Goal: Information Seeking & Learning: Find specific page/section

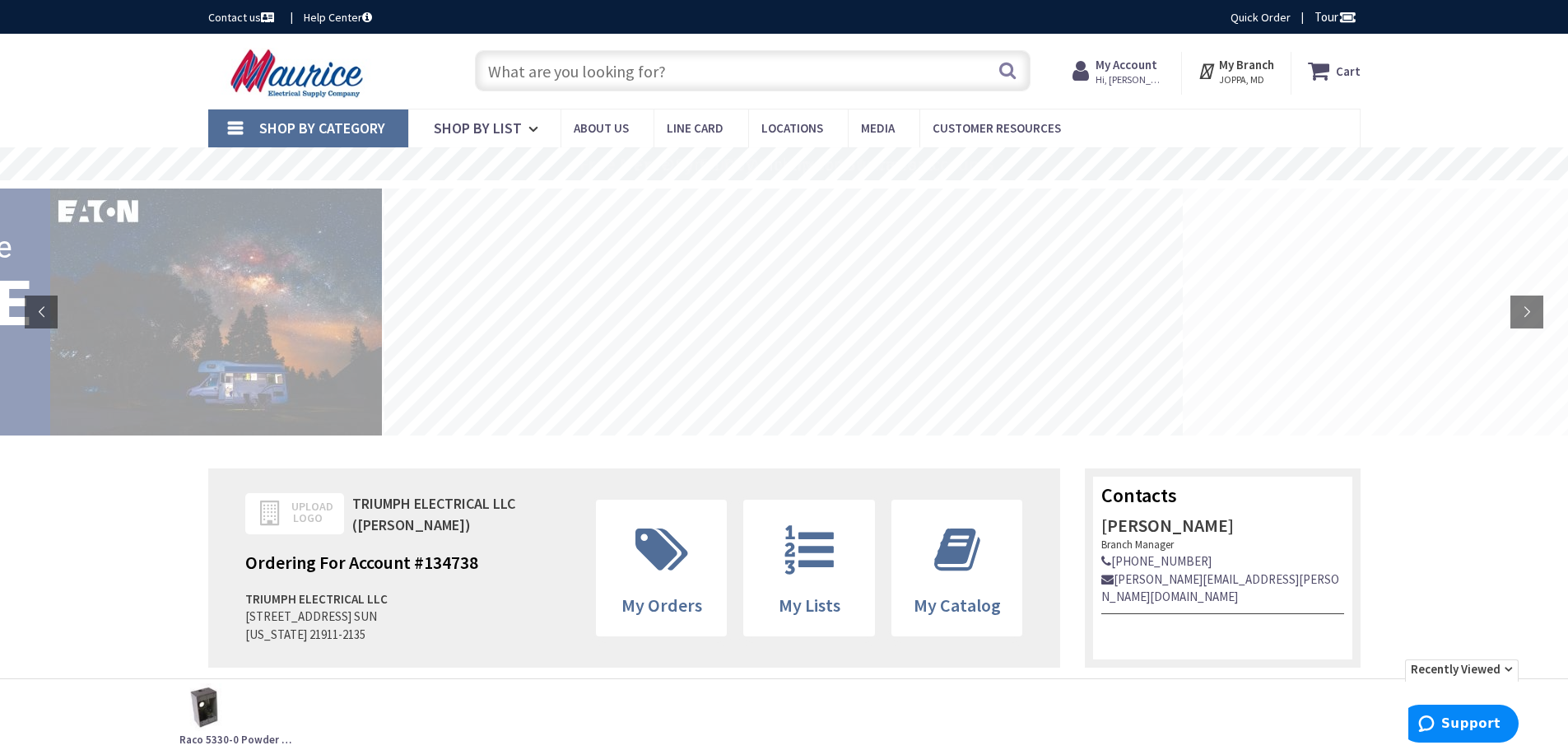
click at [540, 65] on input "text" at bounding box center [752, 70] width 556 height 41
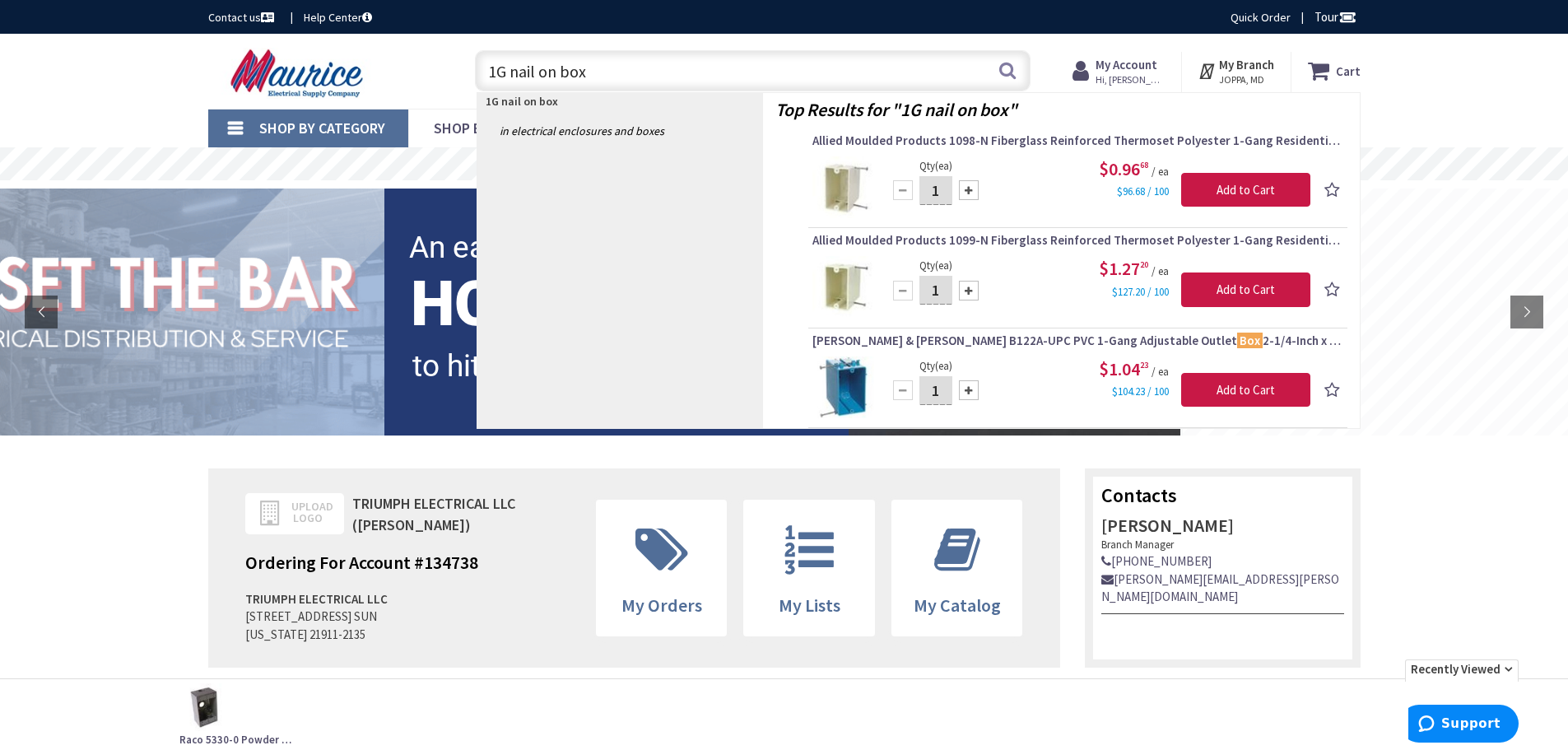
click at [492, 71] on input "1G nail on box" at bounding box center [752, 70] width 556 height 41
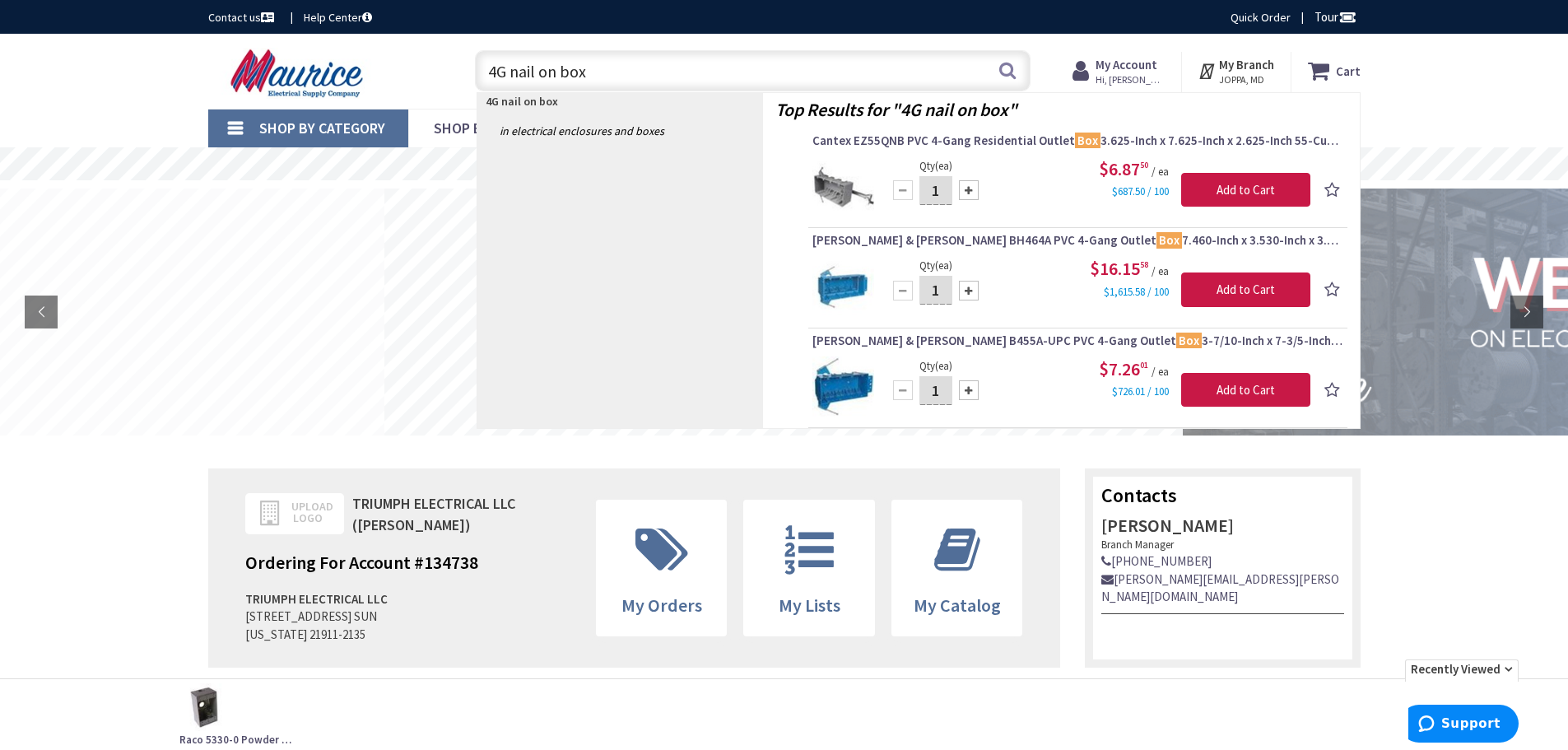
click at [612, 61] on input "4G nail on box" at bounding box center [752, 70] width 556 height 41
type input "4"
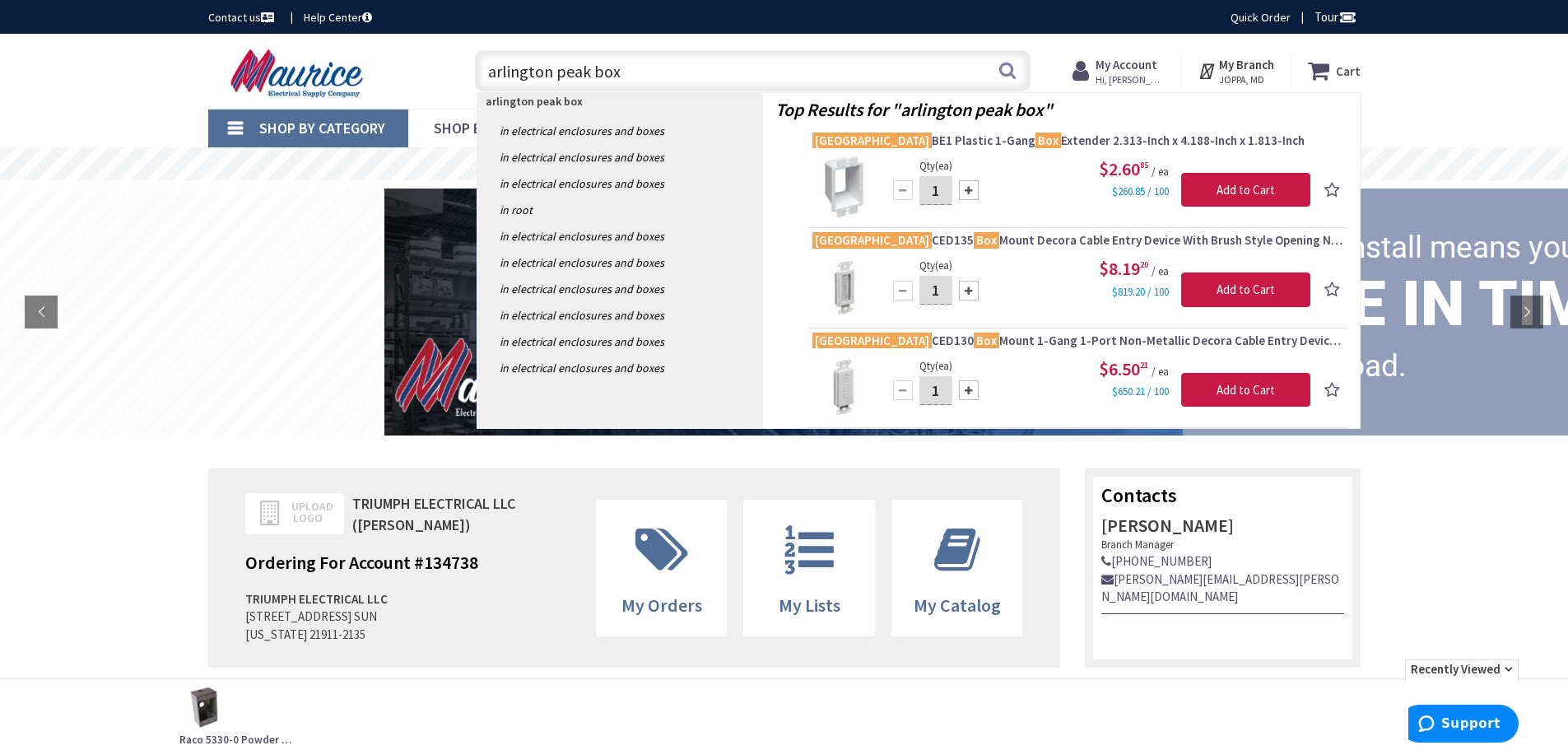
drag, startPoint x: 932, startPoint y: 340, endPoint x: 1032, endPoint y: 366, distance: 103.3
click at [633, 76] on input "arlington peak box" at bounding box center [752, 70] width 556 height 41
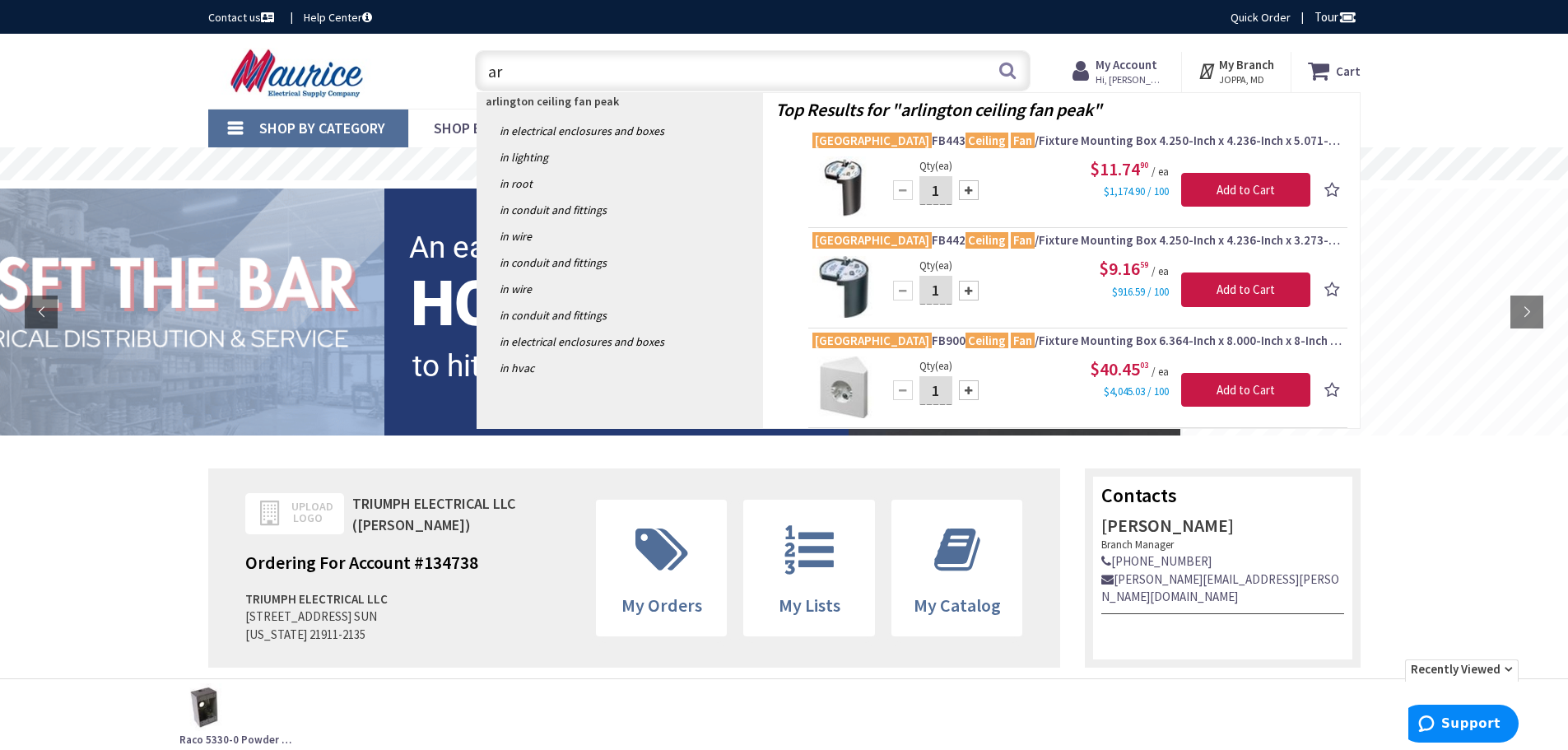
type input "a"
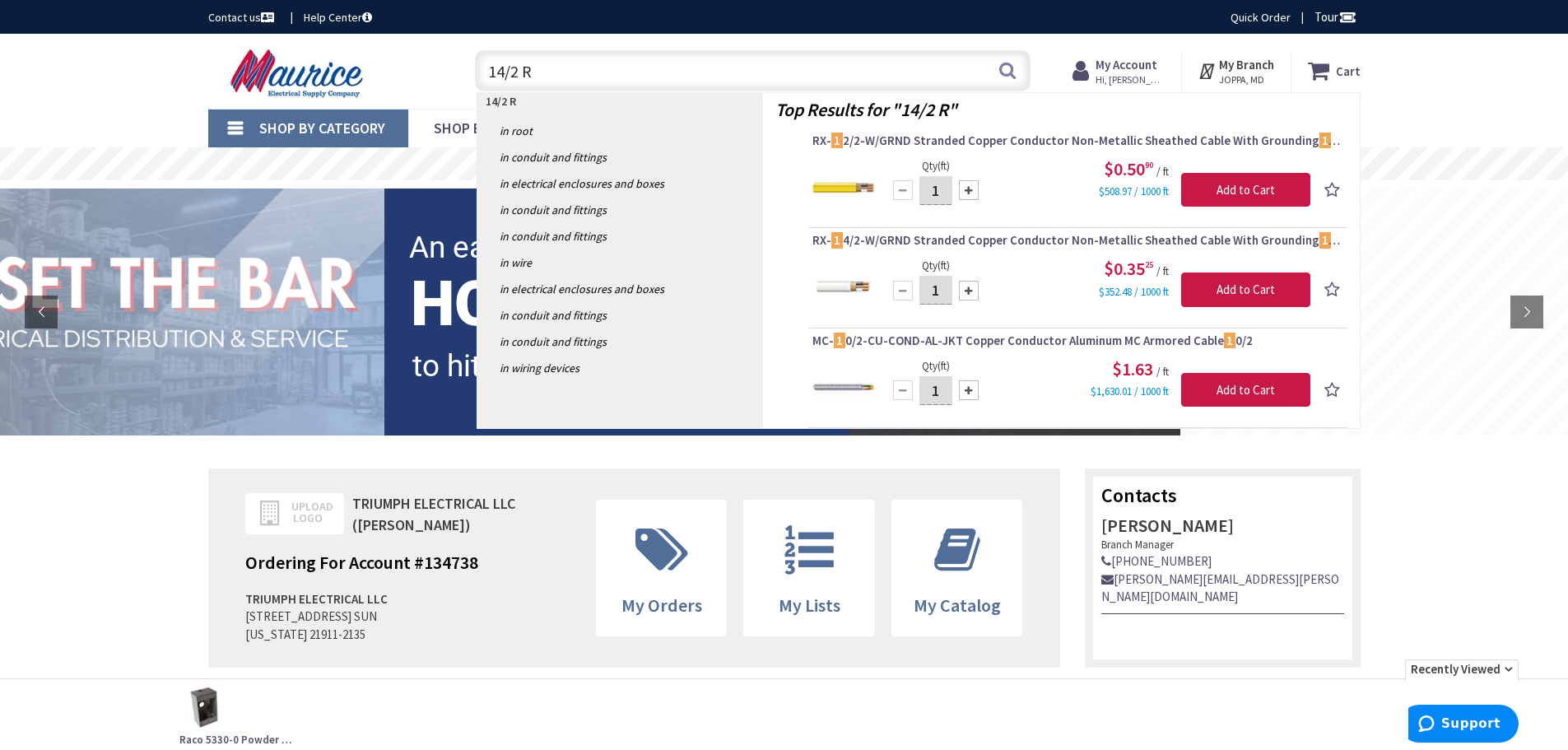
type input "14/2 RX"
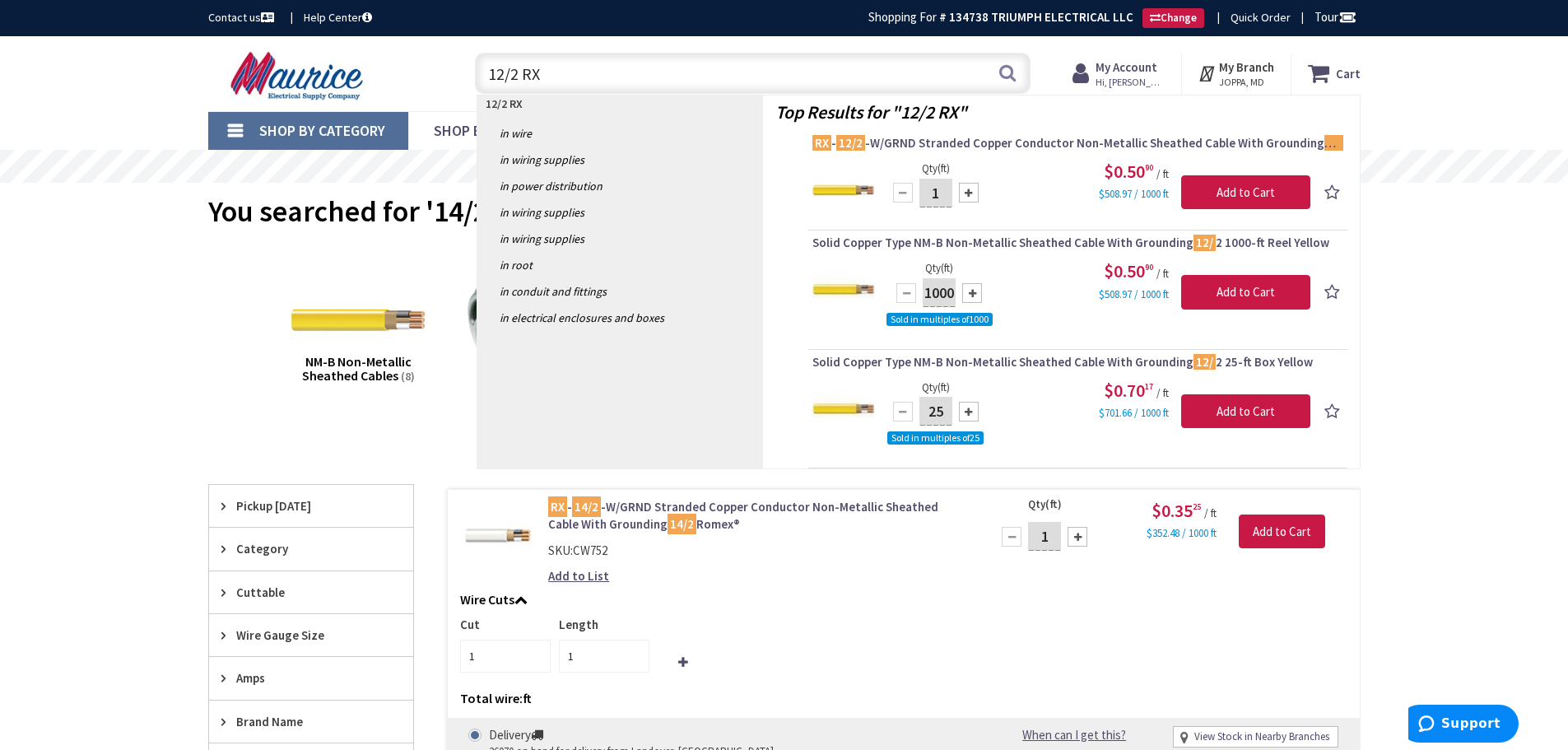
click at [504, 71] on input "12/2 RX" at bounding box center [752, 73] width 556 height 41
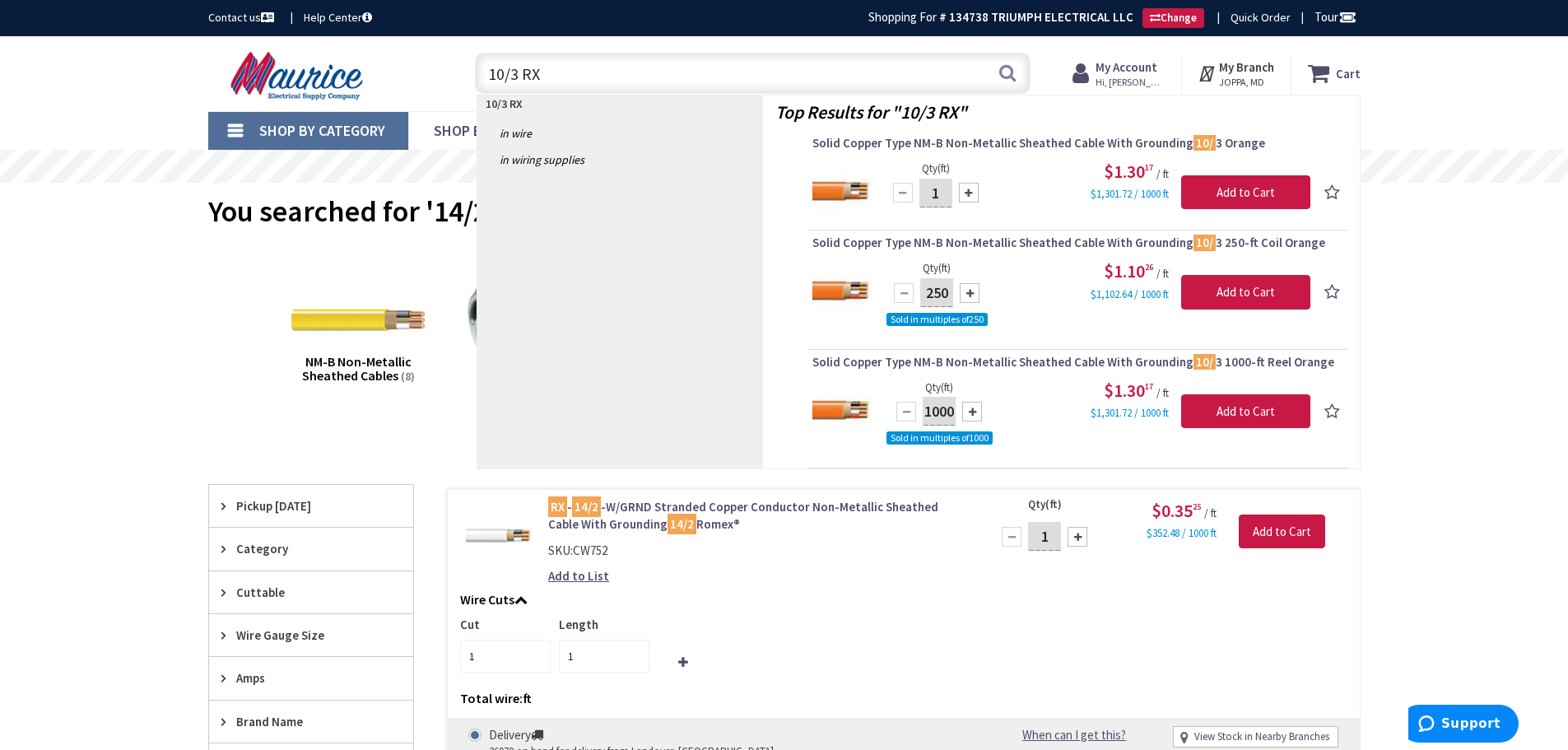
drag, startPoint x: 501, startPoint y: 73, endPoint x: 513, endPoint y: 61, distance: 17.0
click at [501, 72] on input "10/3 RX" at bounding box center [752, 73] width 556 height 41
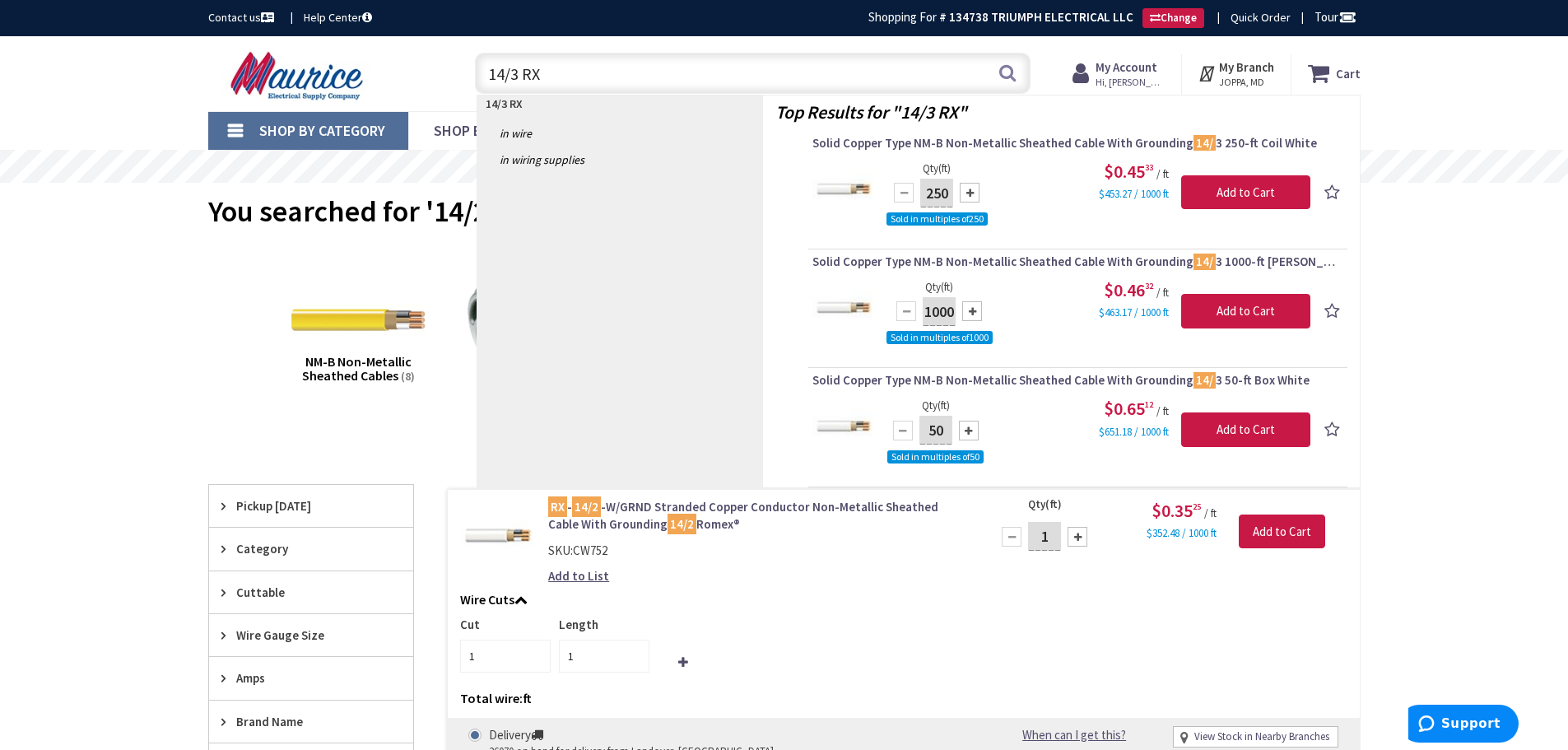
click at [1468, 84] on div "Skip to Content Toggle Nav 14/3 RX 14/3 RX Search Cart My Cart Close" at bounding box center [784, 74] width 1568 height 75
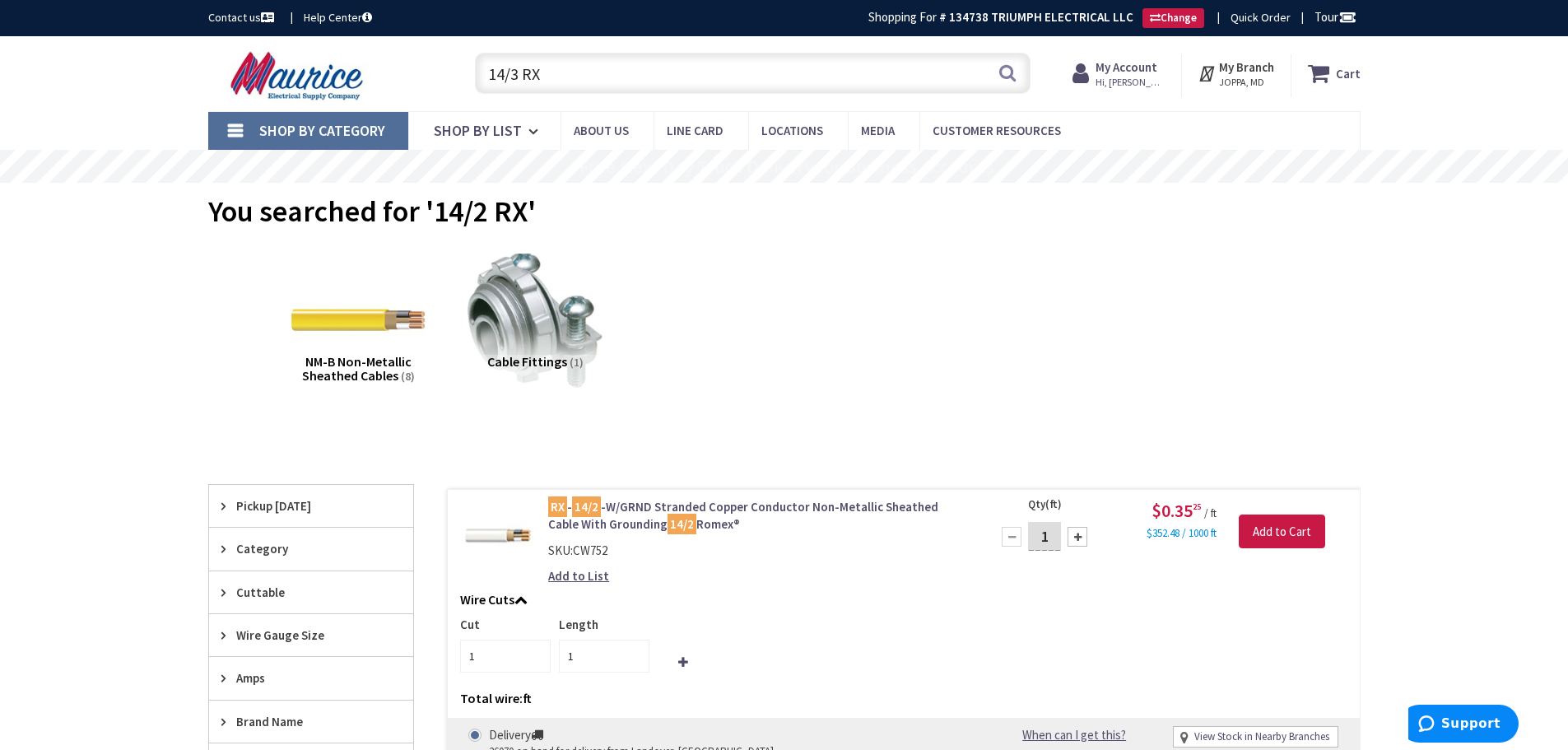
click at [606, 84] on input "14/3 RX" at bounding box center [752, 73] width 556 height 41
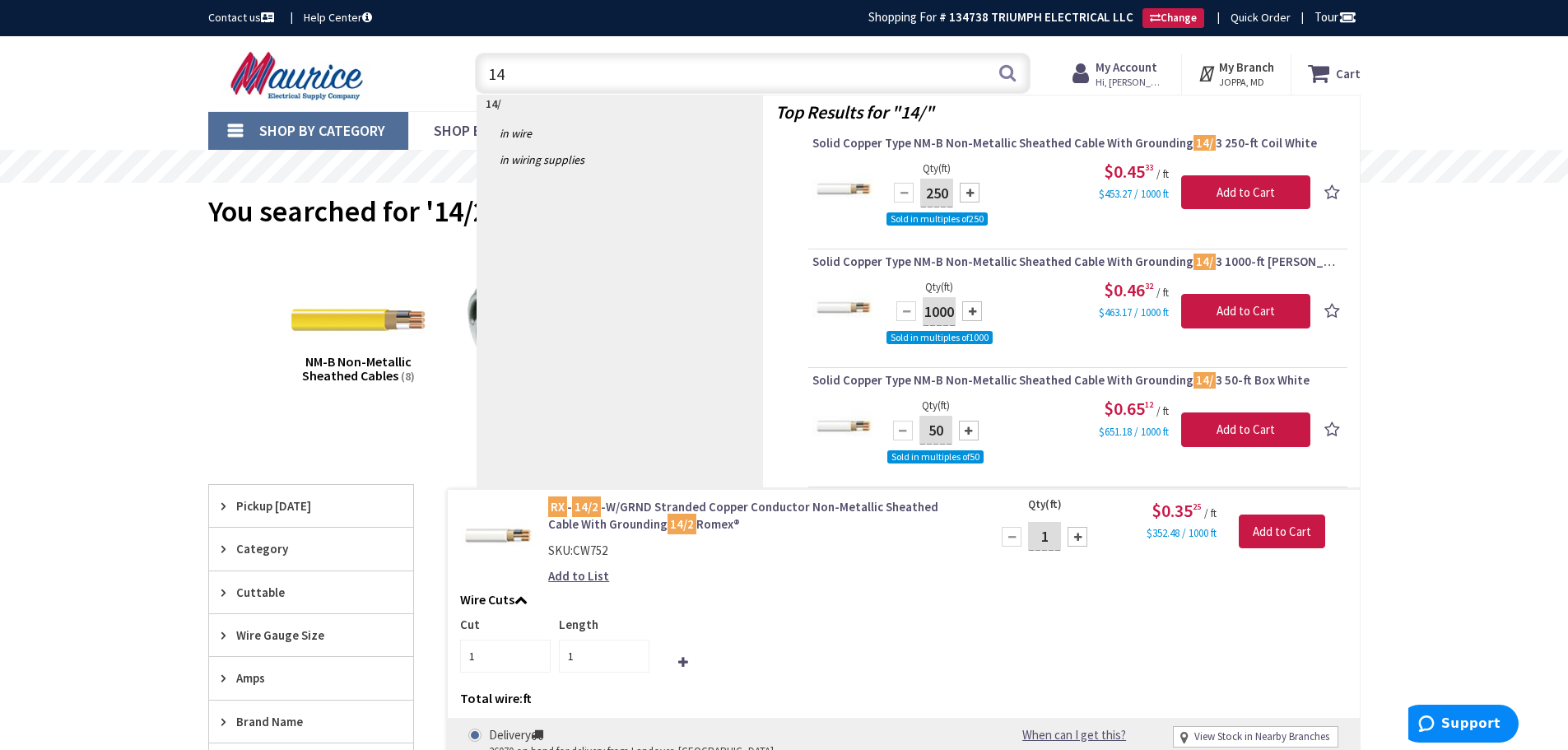
type input "1"
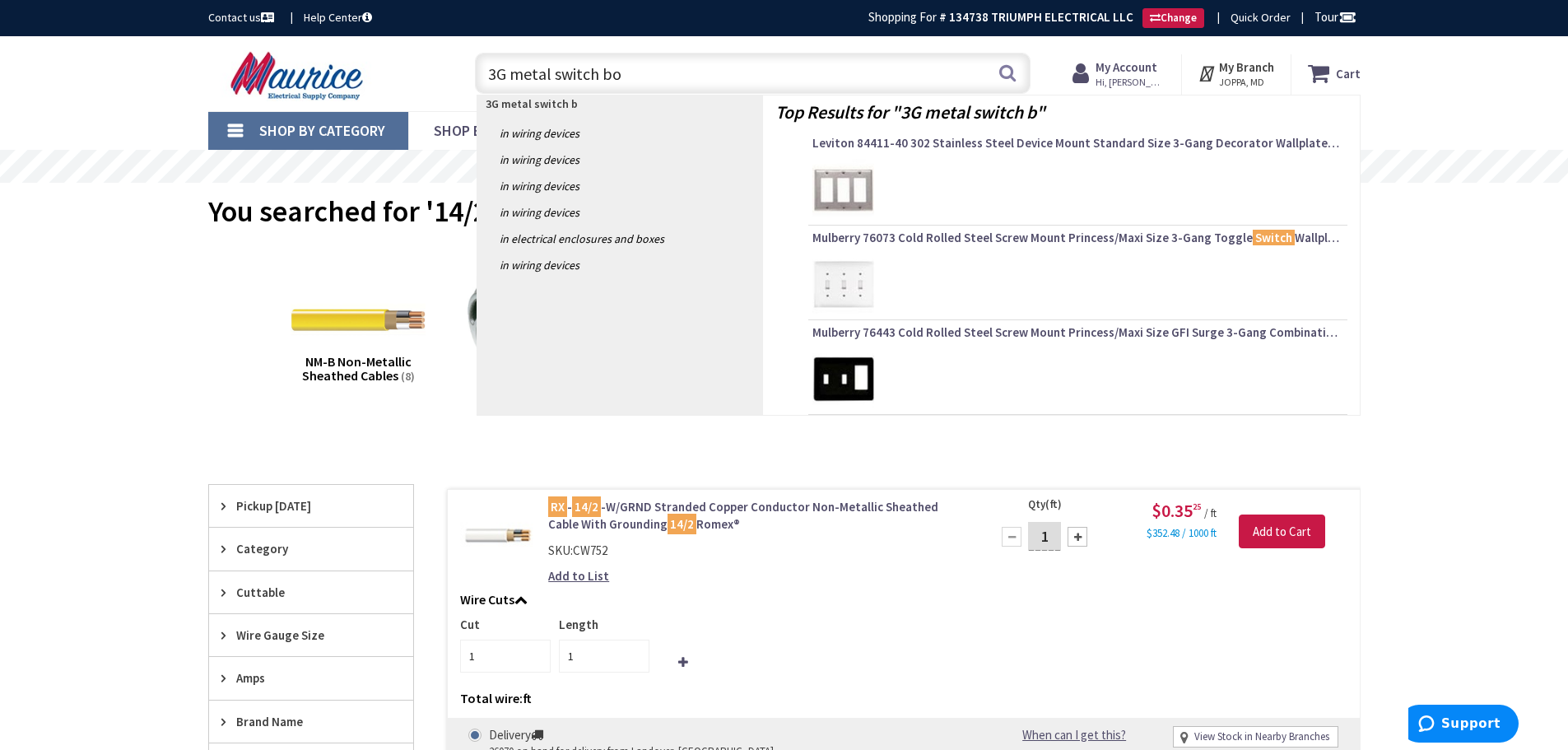
type input "3G metal switch box"
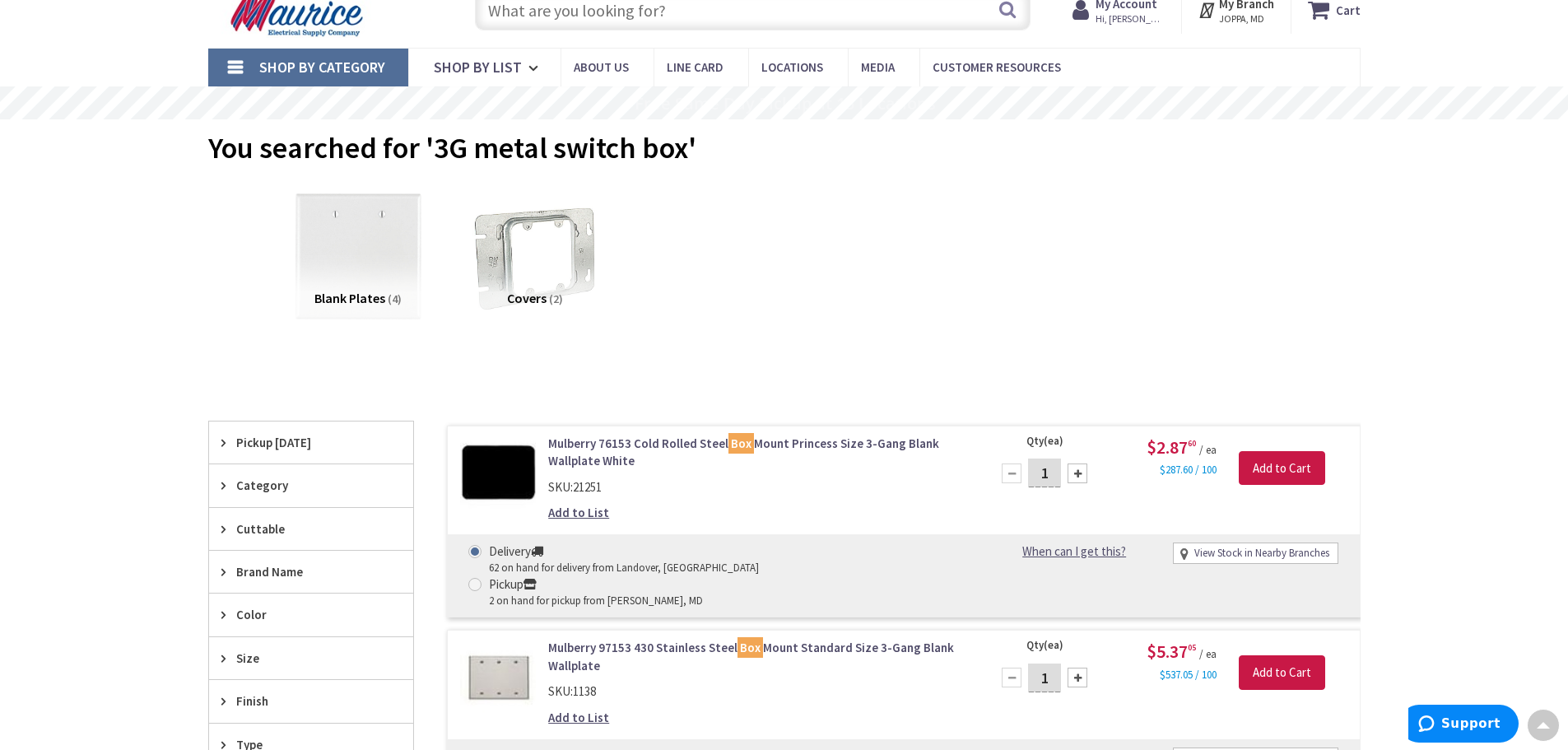
scroll to position [3, 0]
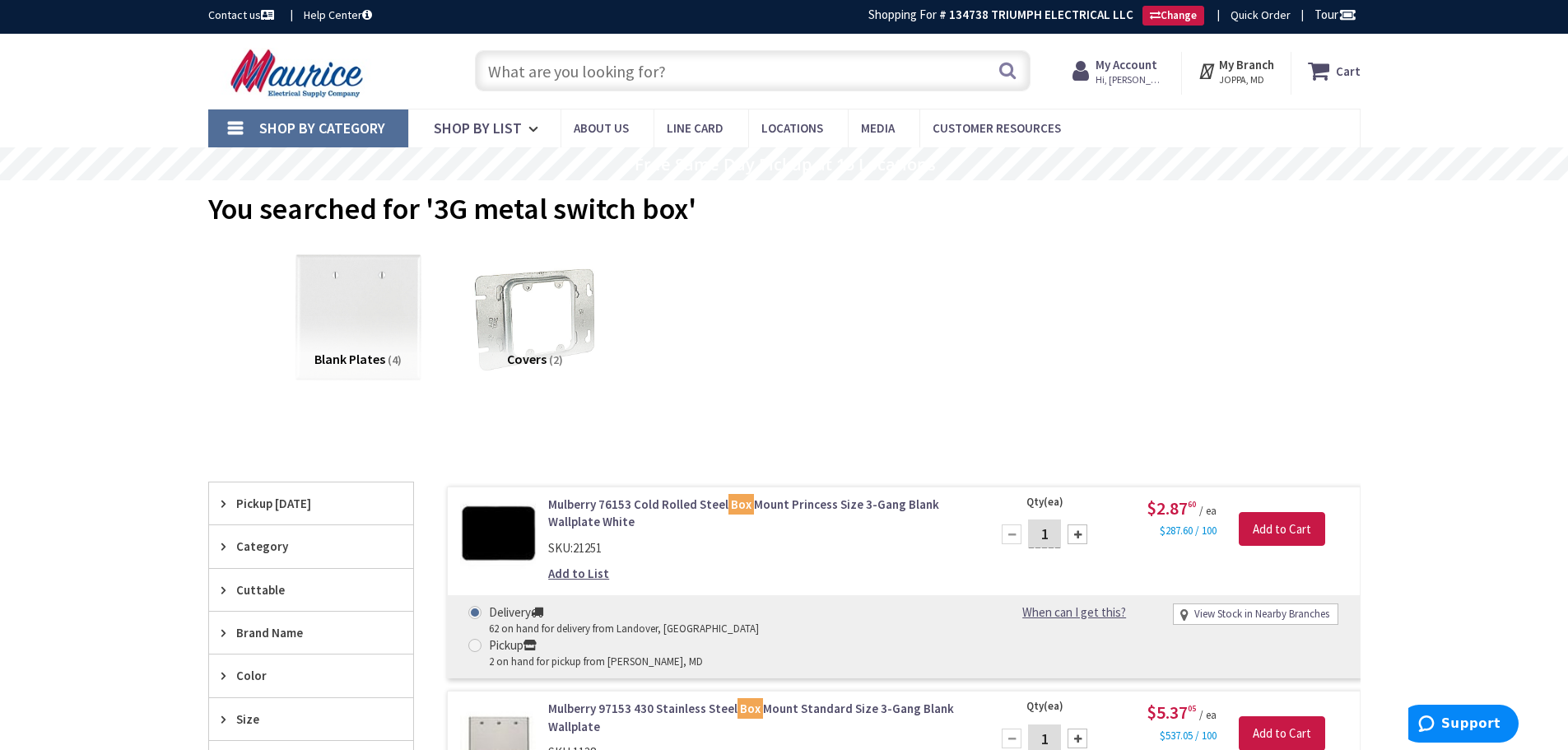
click at [535, 74] on input "text" at bounding box center [752, 70] width 556 height 41
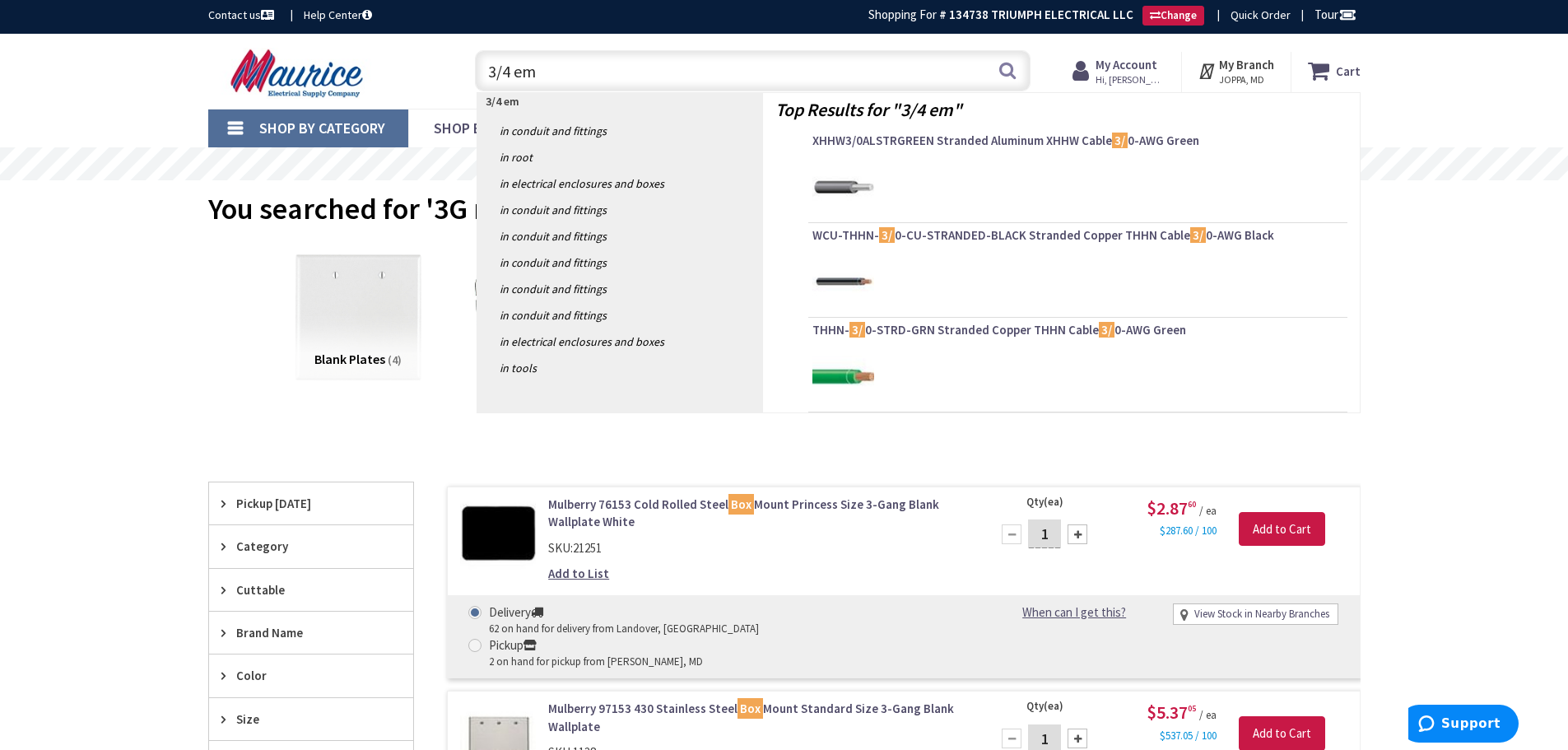
type input "3/4 emt"
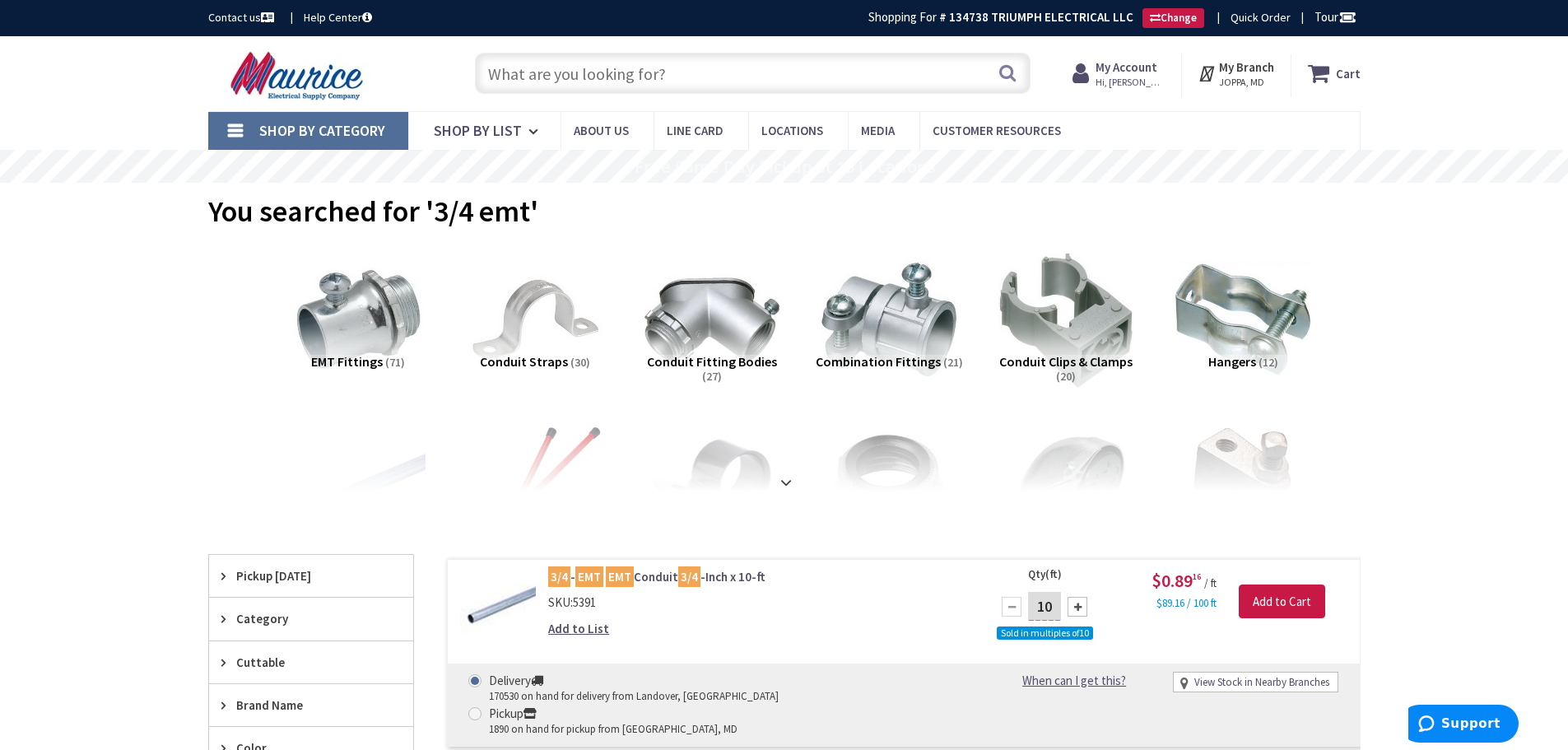
click at [531, 78] on input "text" at bounding box center [752, 73] width 556 height 41
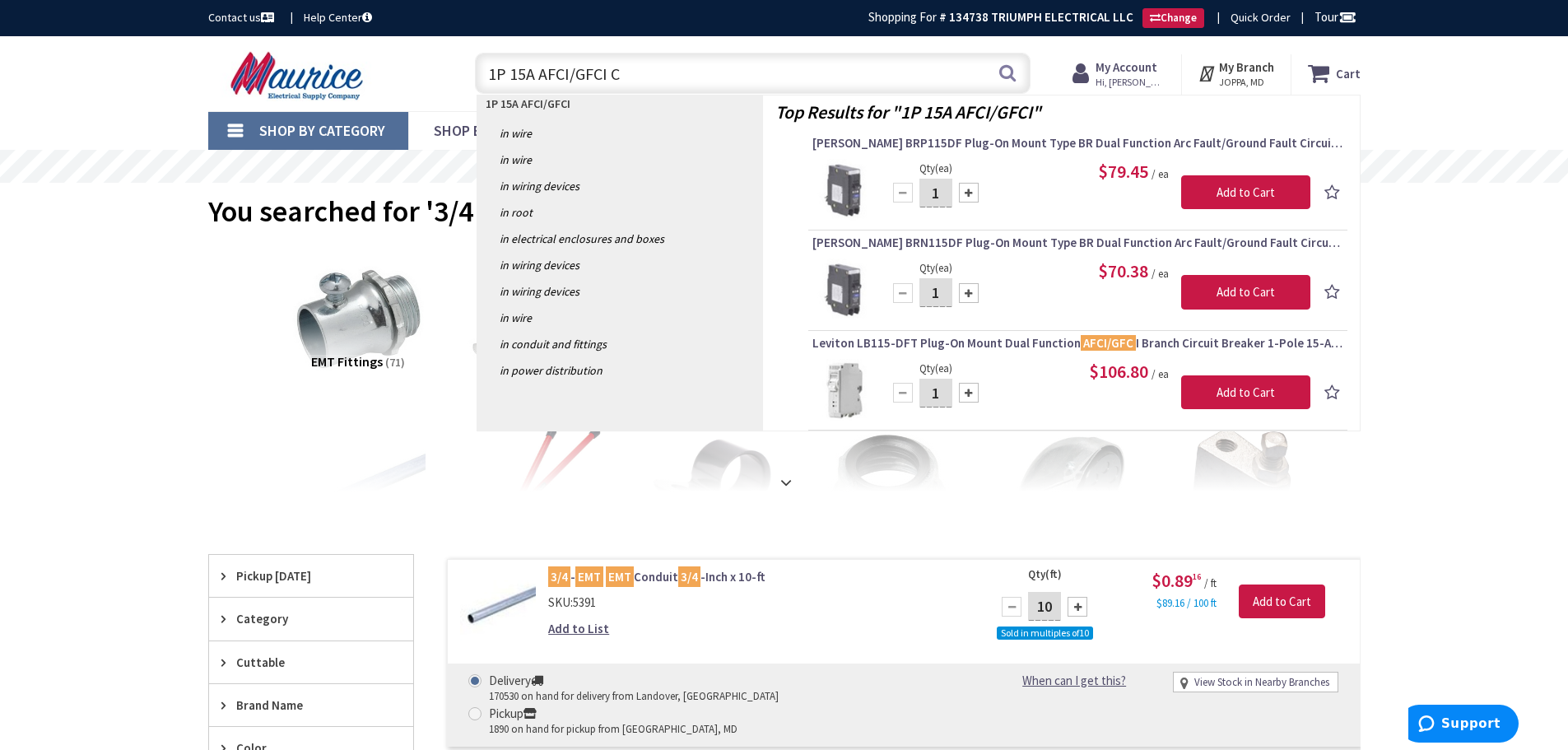
type input "1P 15A AFCI/GFCI CH"
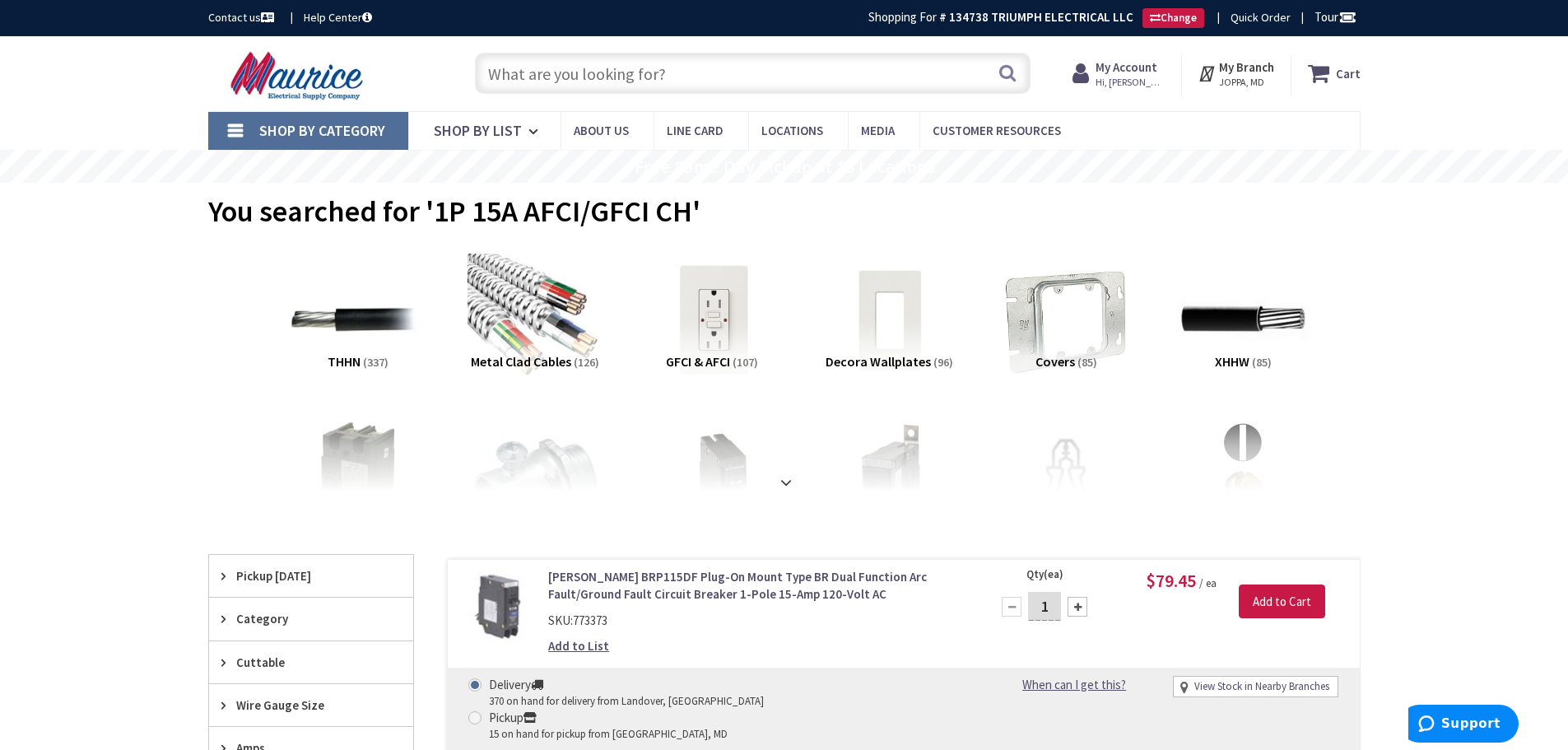
click at [520, 71] on input "text" at bounding box center [752, 73] width 556 height 41
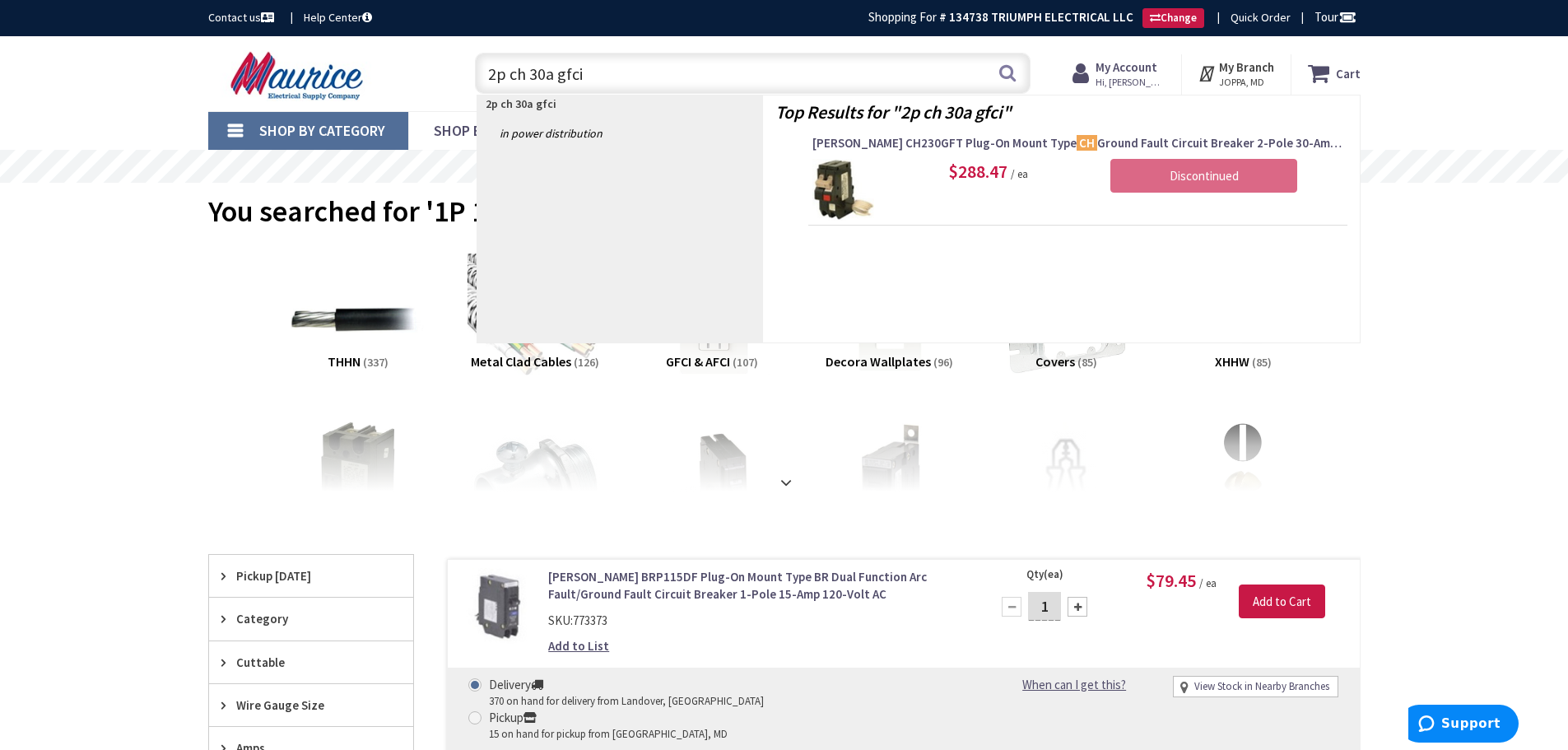
type input "2p ch 30a gfci"
